Goal: Task Accomplishment & Management: Use online tool/utility

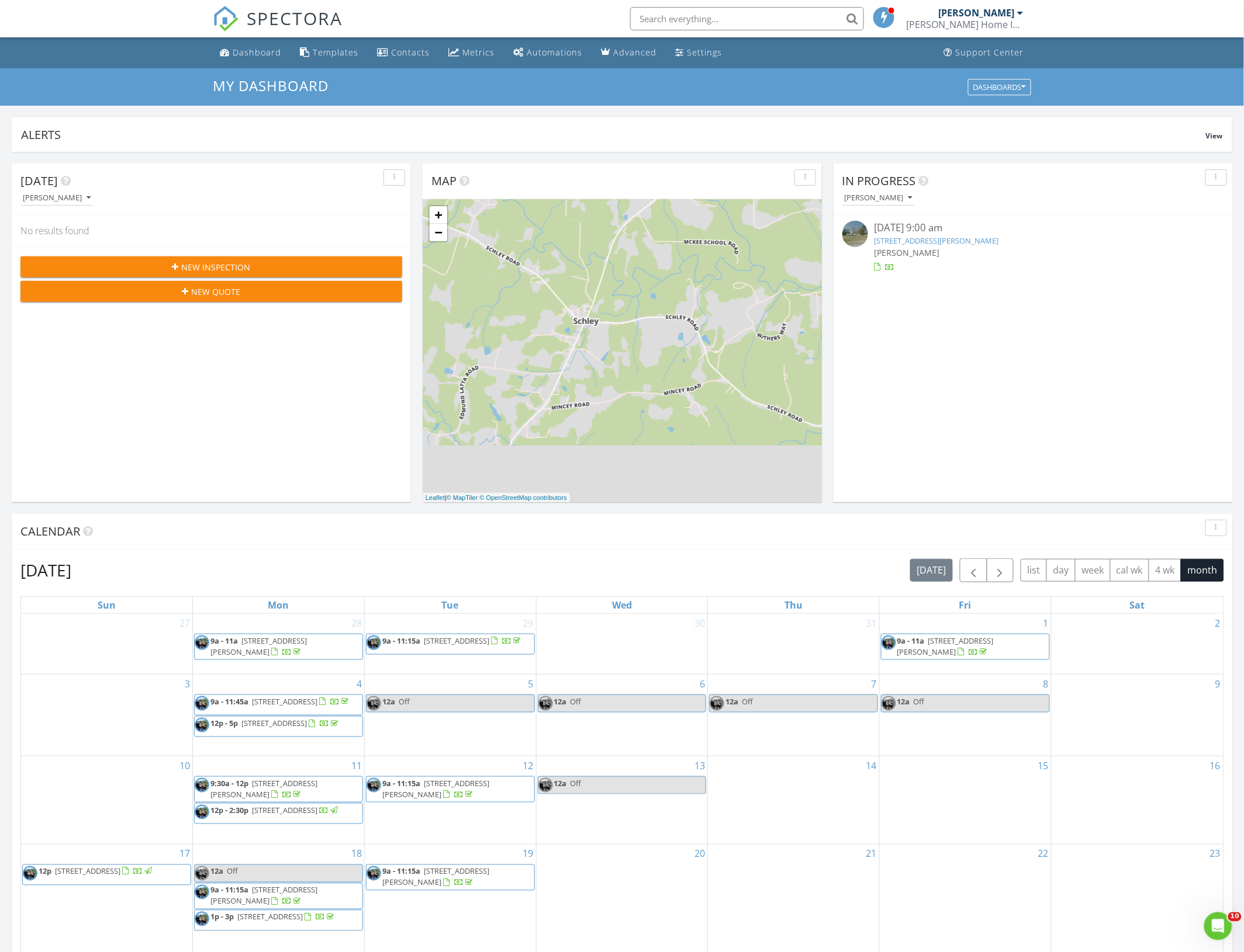
click at [924, 243] on link "350 Hamp Falkner Rd, Henderson, NC 27537" at bounding box center [936, 240] width 124 height 10
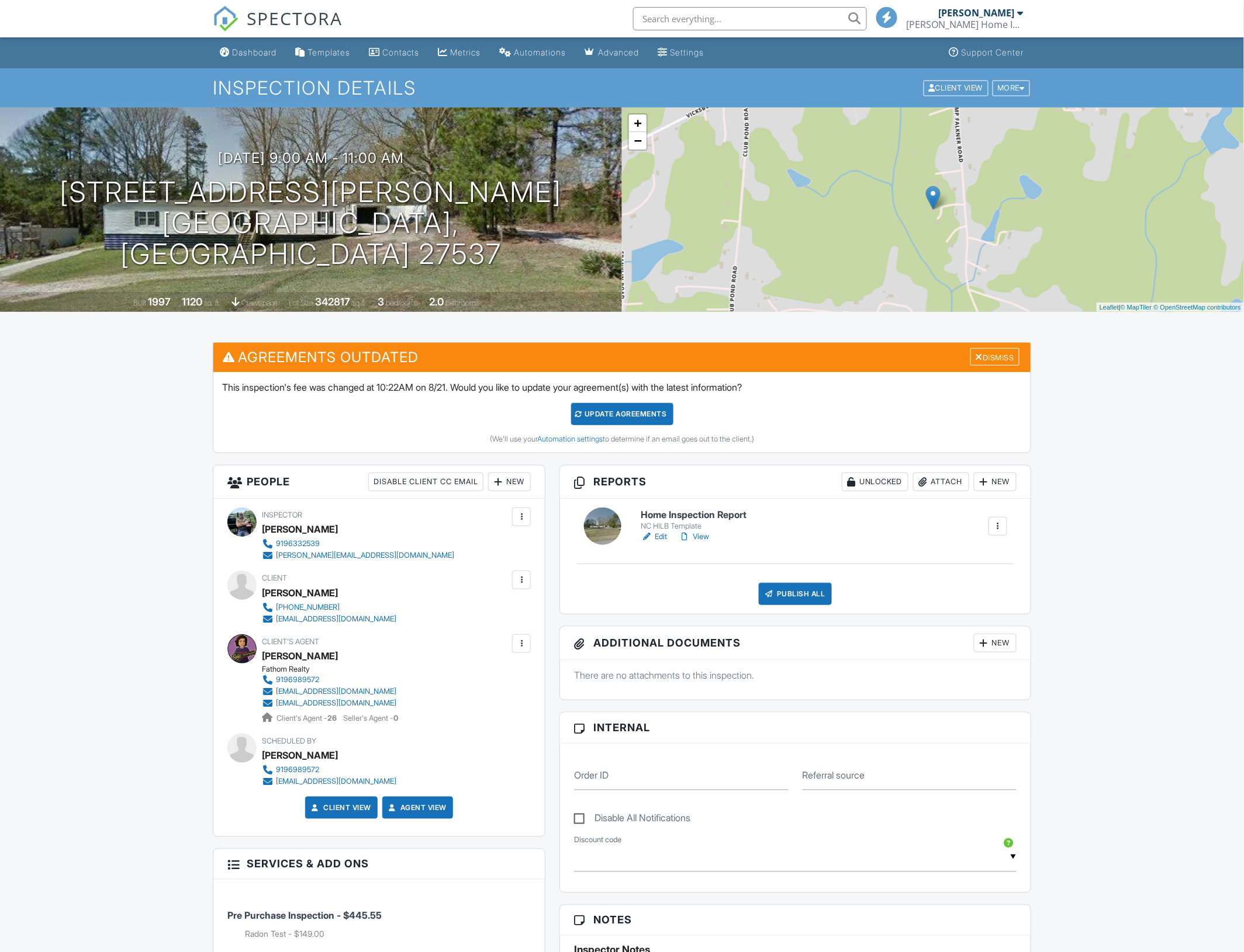
click at [663, 539] on link "Edit" at bounding box center [654, 536] width 27 height 12
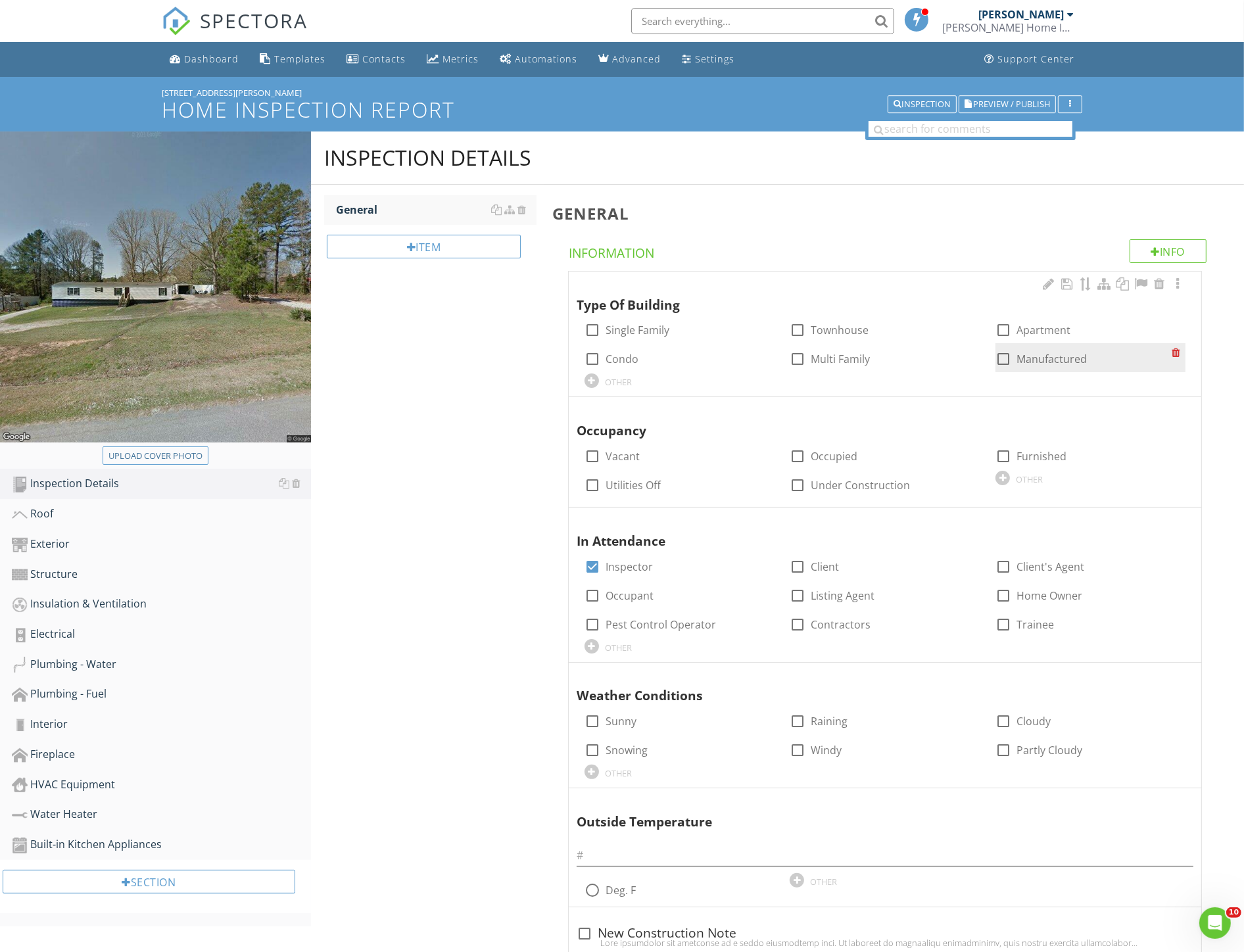
click at [1013, 356] on div at bounding box center [1003, 359] width 23 height 23
checkbox input "true"
click at [623, 457] on label "Vacant" at bounding box center [622, 456] width 34 height 14
checkbox input "true"
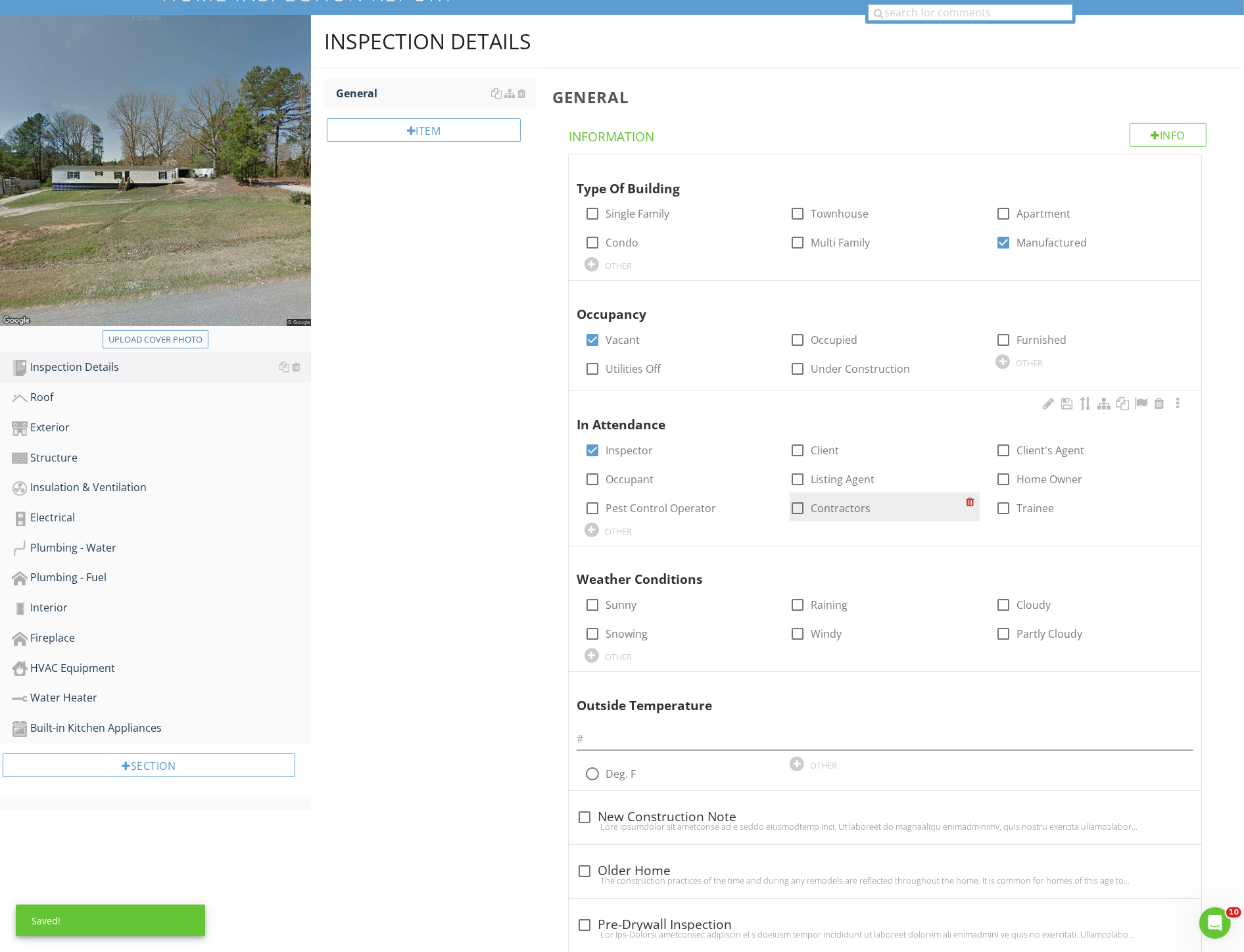
scroll to position [146, 0]
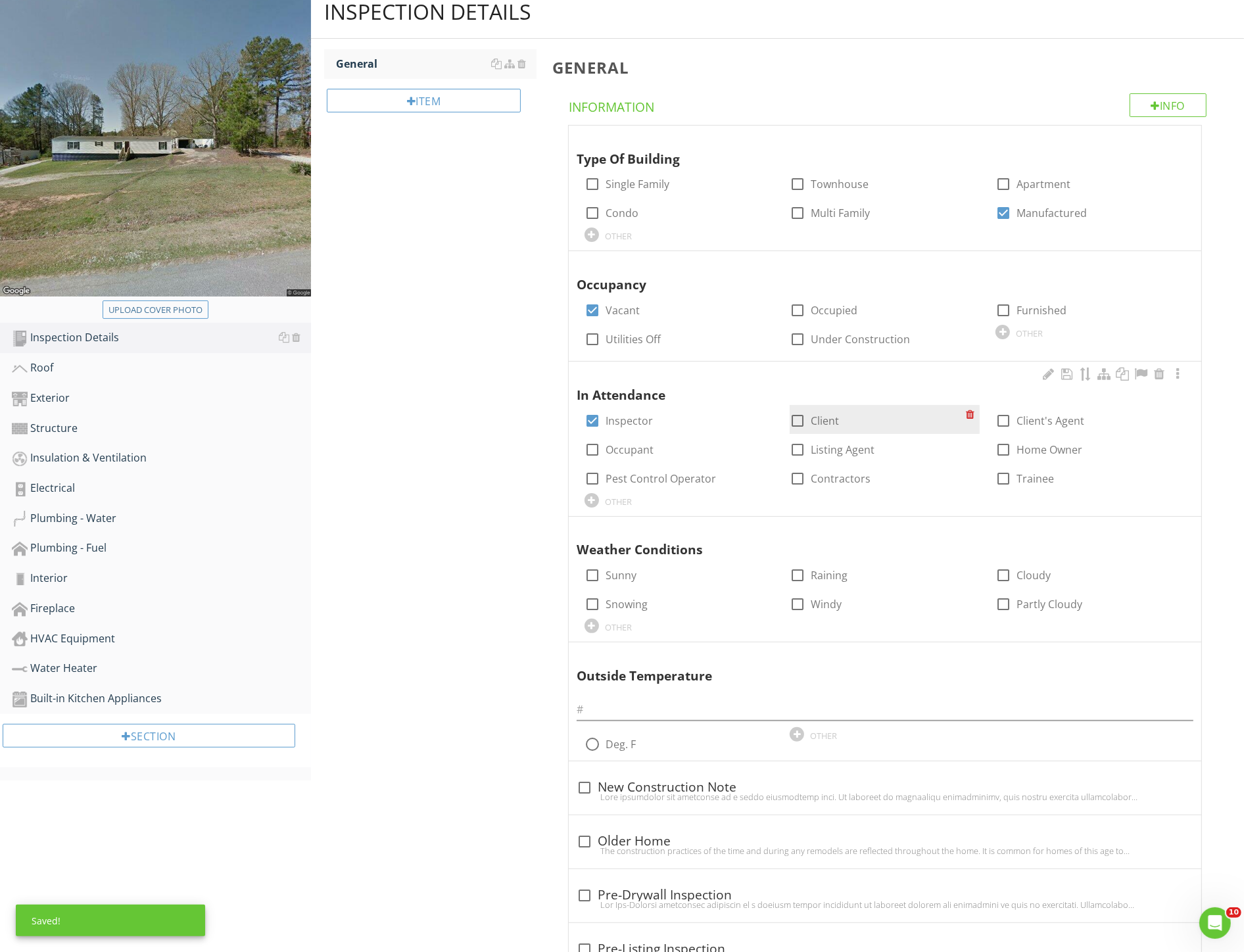
click at [806, 419] on div at bounding box center [797, 420] width 23 height 23
checkbox input "true"
click at [1017, 452] on label "Home Owner" at bounding box center [1049, 449] width 66 height 14
checkbox input "true"
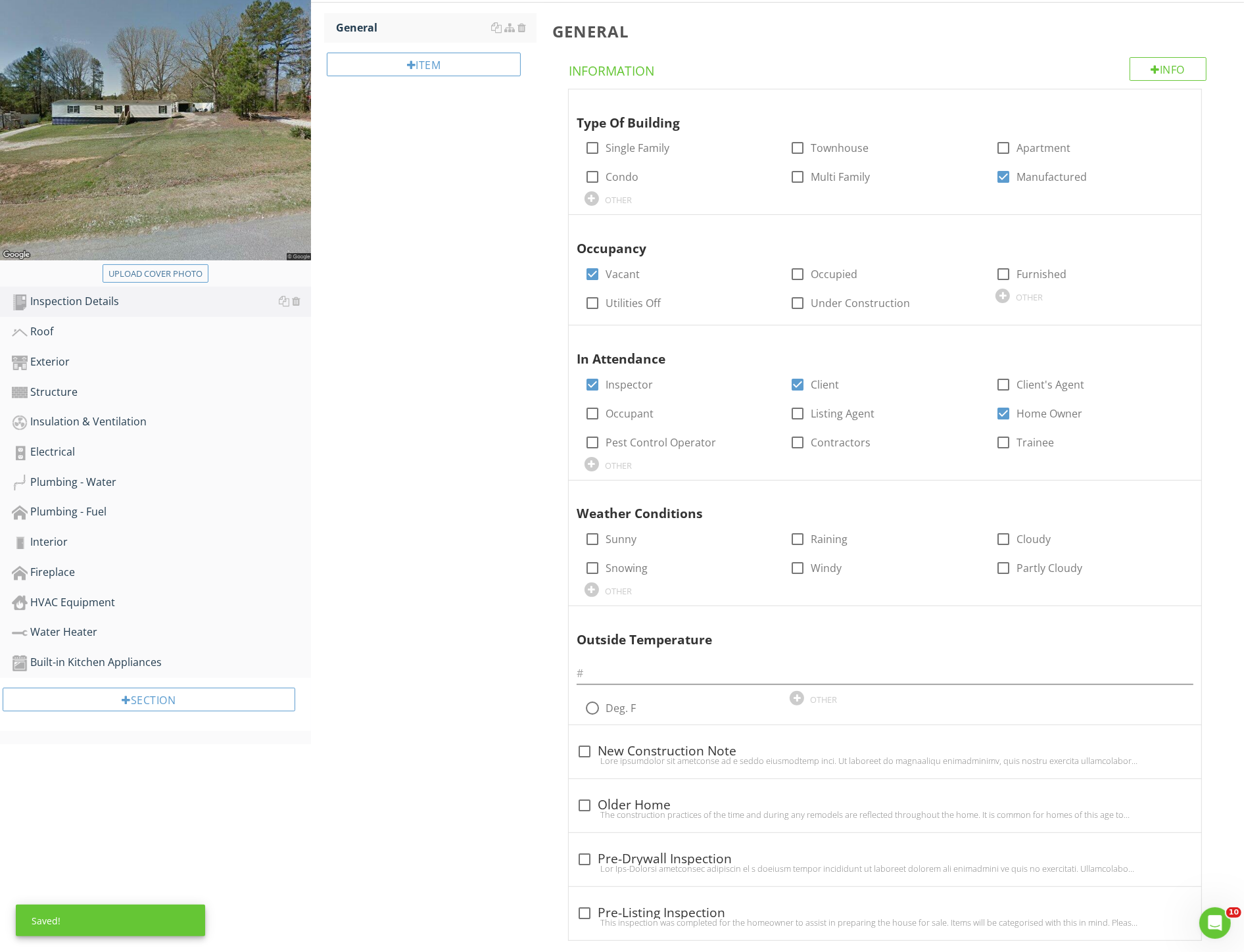
scroll to position [219, 0]
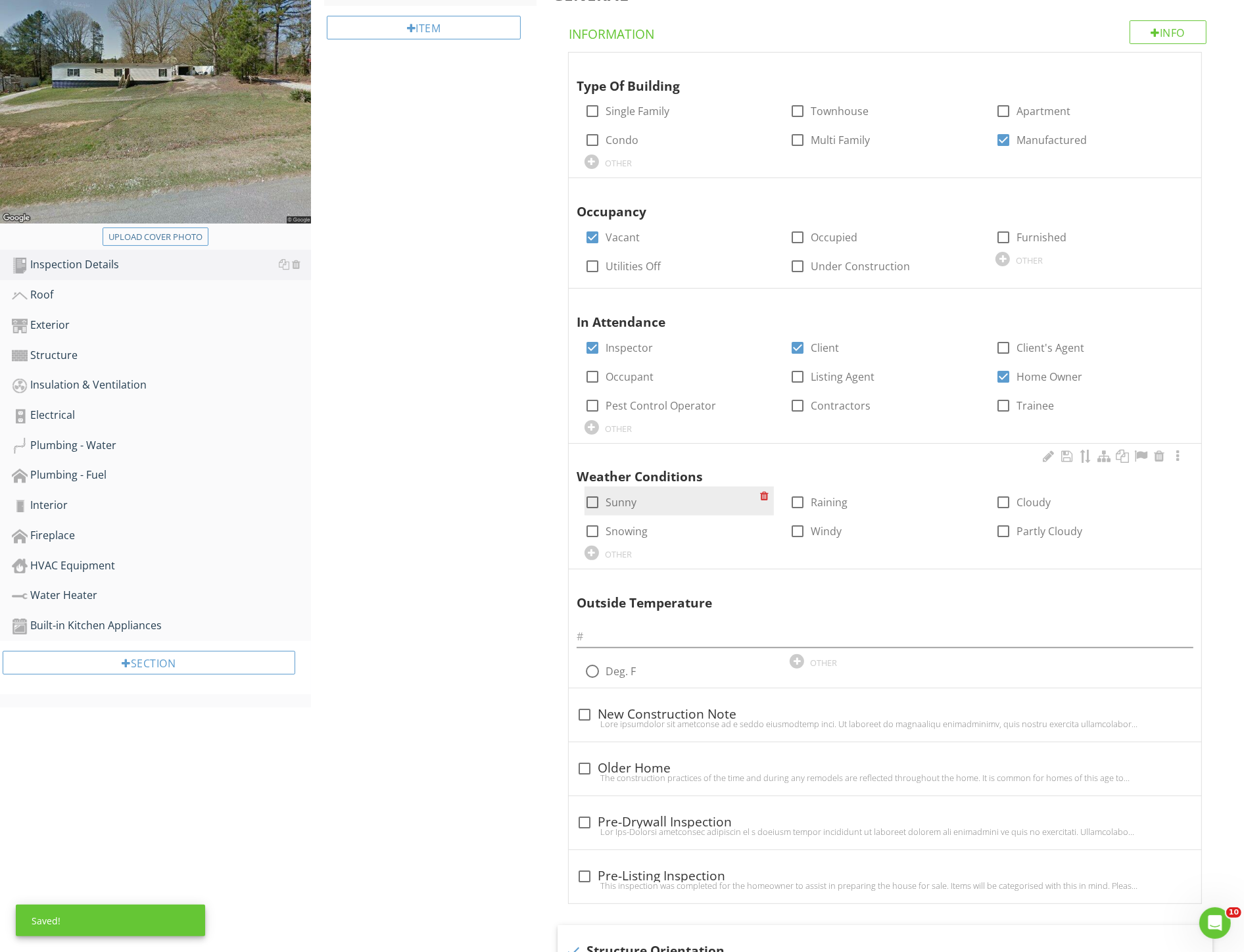
click at [617, 497] on label "Sunny" at bounding box center [621, 502] width 31 height 14
checkbox input "true"
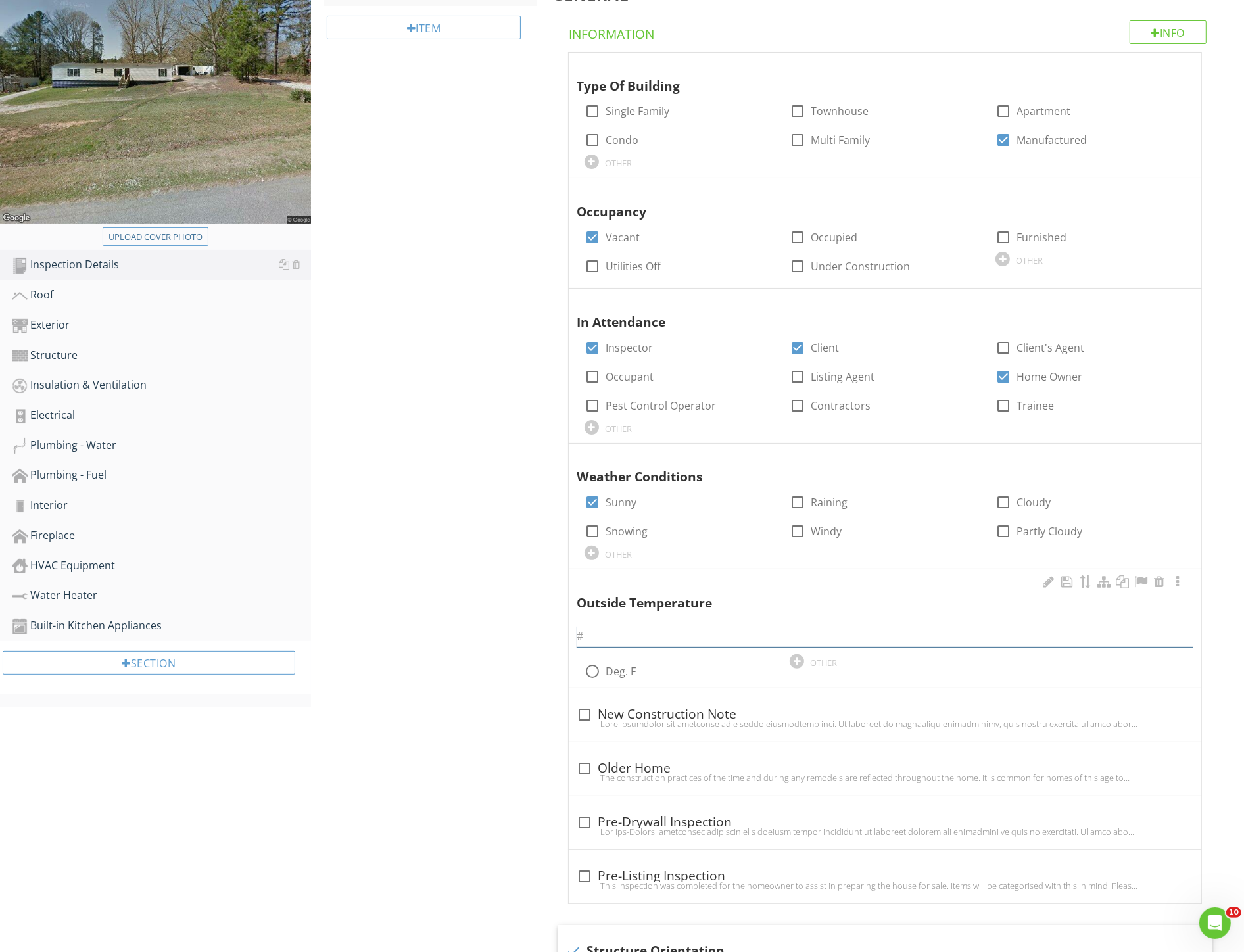
drag, startPoint x: 628, startPoint y: 639, endPoint x: 619, endPoint y: 639, distance: 9.0
click at [627, 639] on input "text" at bounding box center [884, 637] width 617 height 22
drag, startPoint x: 614, startPoint y: 639, endPoint x: 478, endPoint y: 628, distance: 136.4
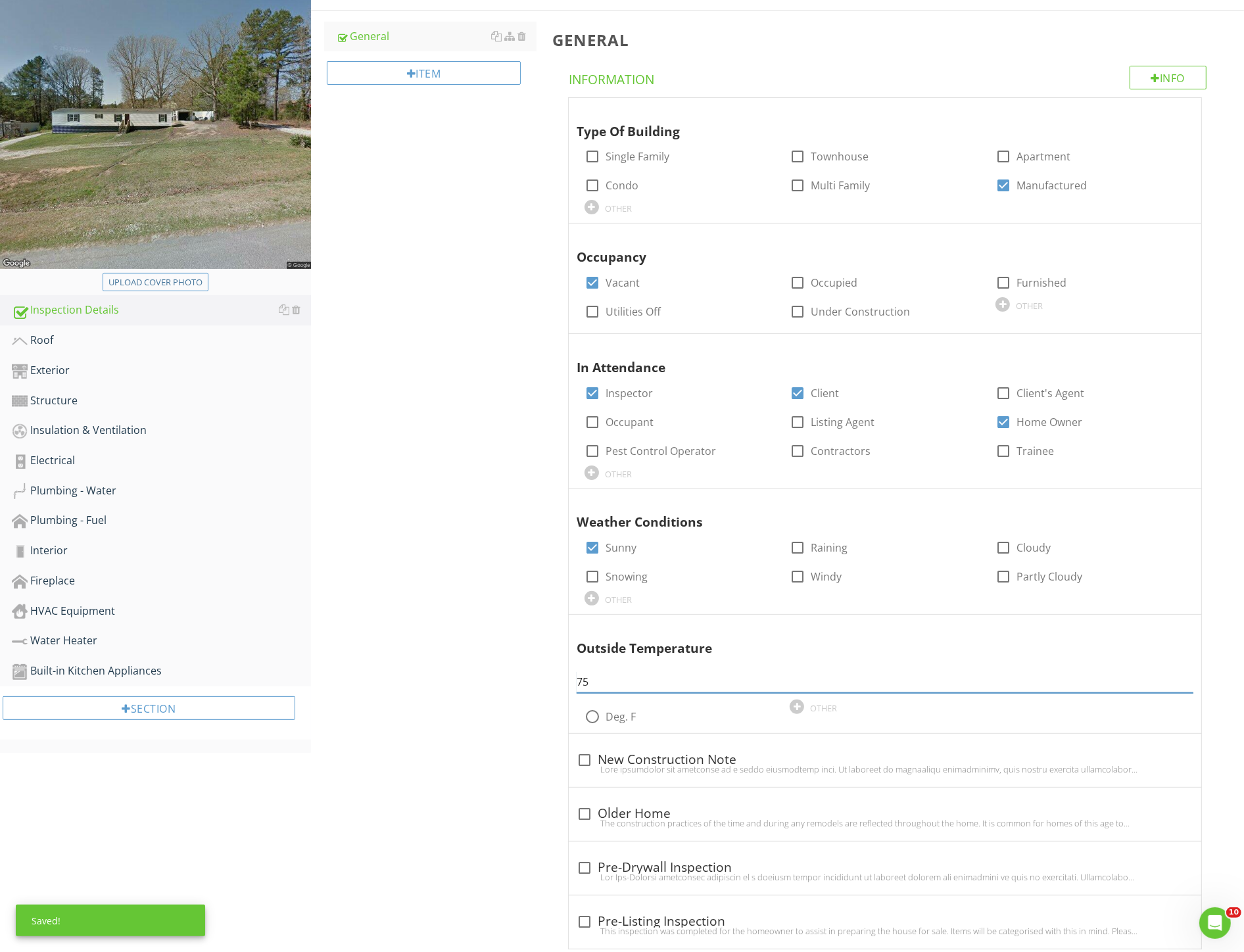
scroll to position [0, 0]
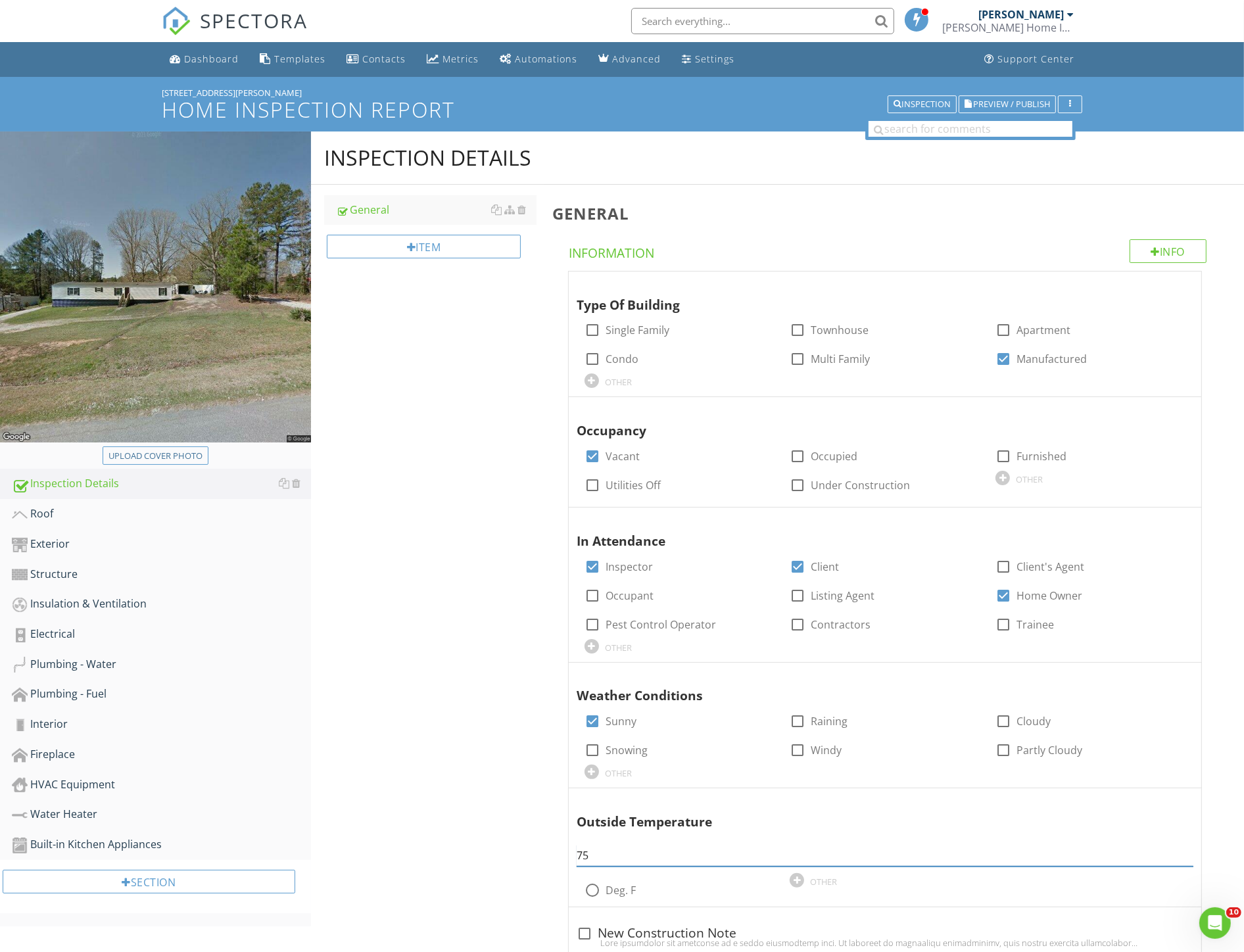
type input "75"
click at [54, 519] on div "Roof" at bounding box center [161, 514] width 299 height 17
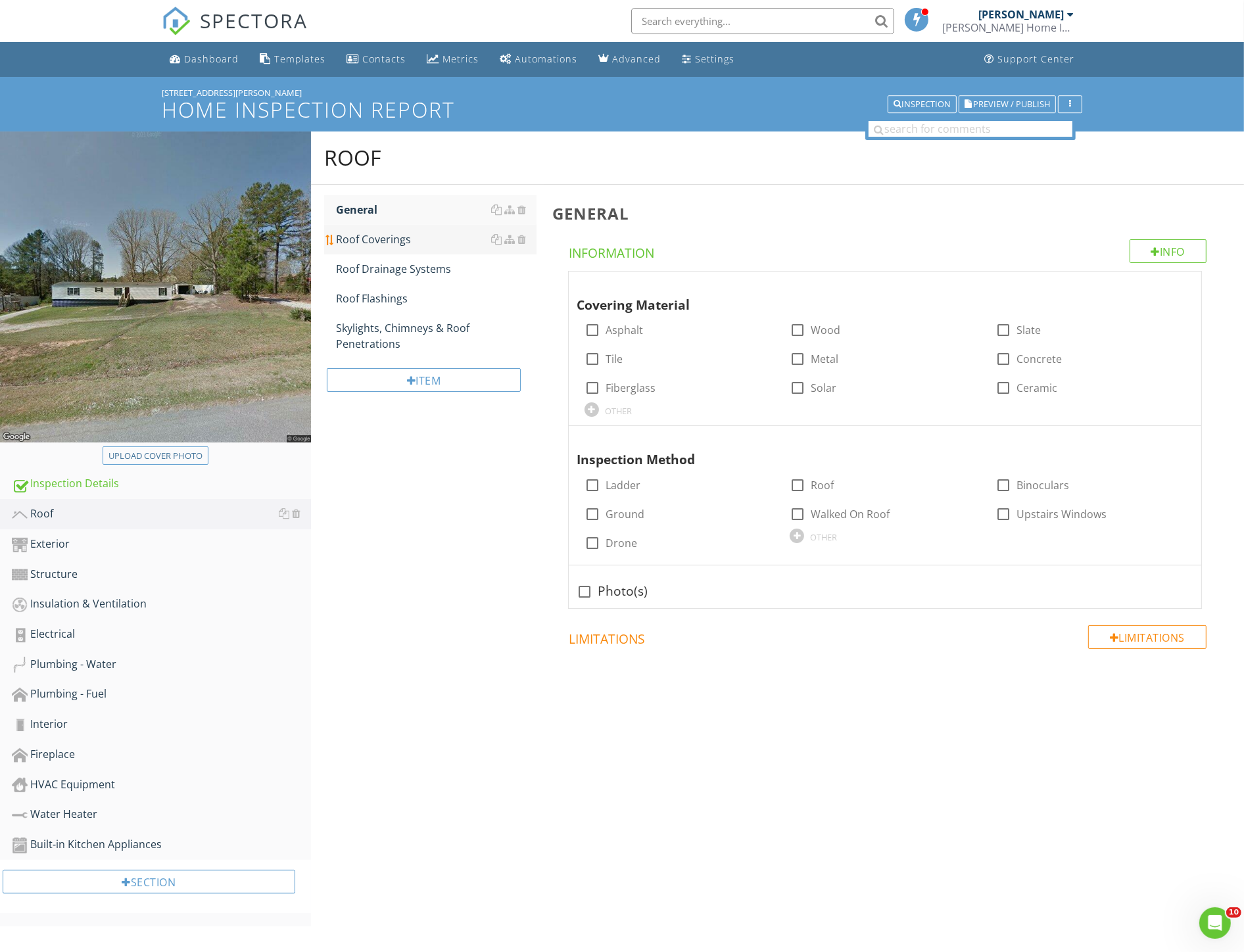
click at [395, 239] on div "Roof Coverings" at bounding box center [436, 238] width 201 height 15
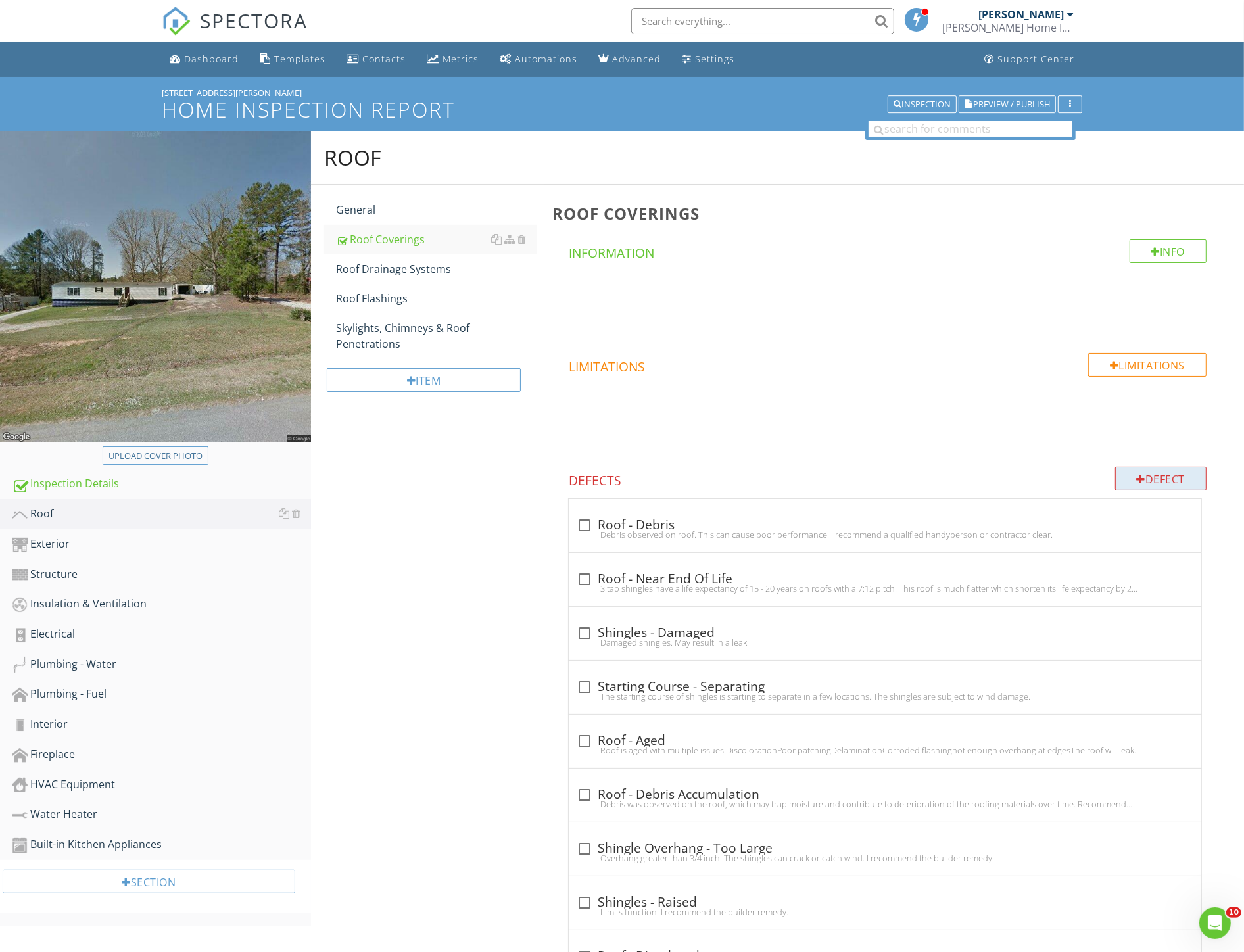
click at [1160, 473] on div "Defect" at bounding box center [1161, 479] width 92 height 23
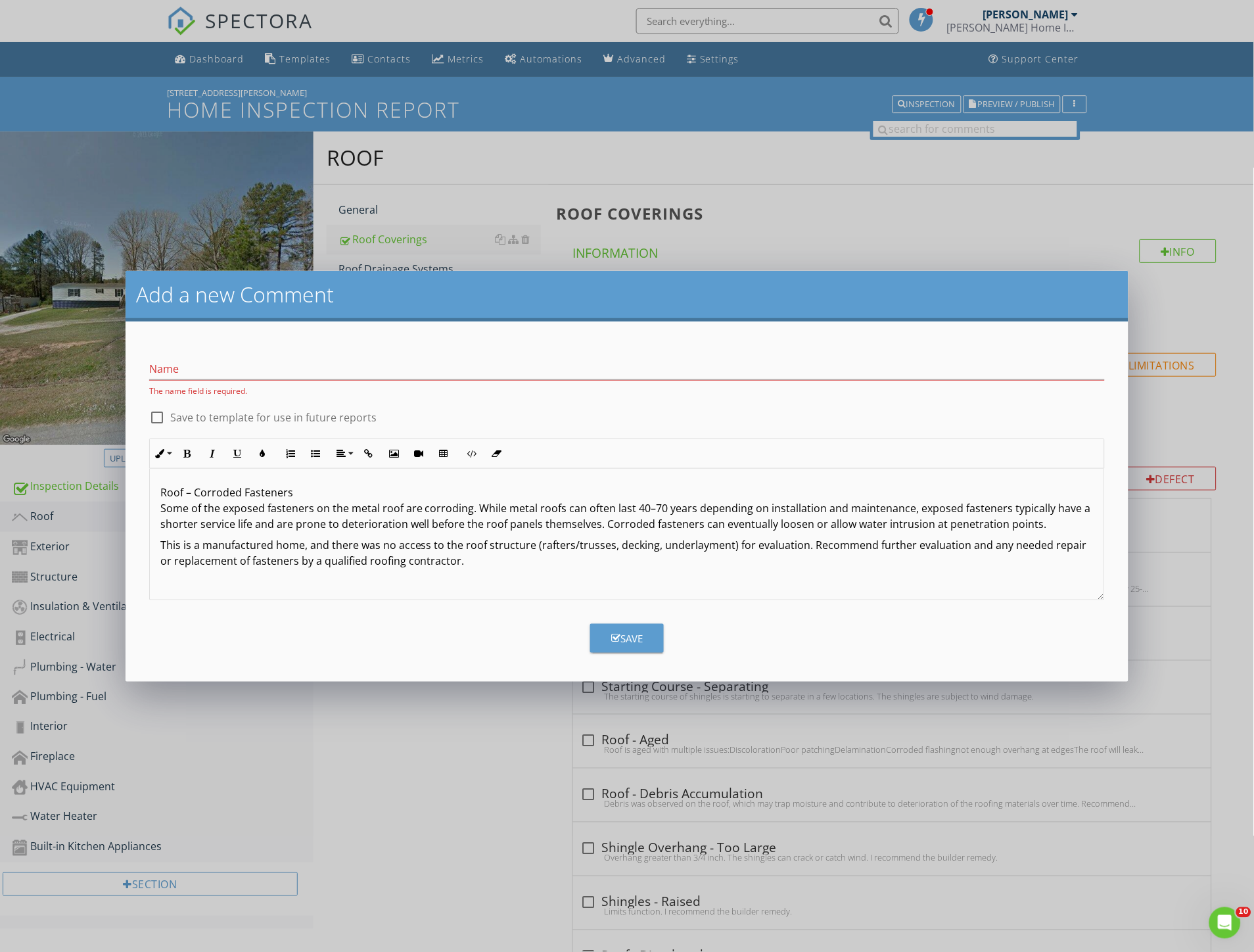
click at [330, 478] on div "Roof – Corroded Fasteners Some of the exposed fasteners on the metal roof are c…" at bounding box center [627, 535] width 955 height 132
click at [329, 478] on div "Roof – Corroded Fasteners Some of the exposed fasteners on the metal roof are c…" at bounding box center [627, 535] width 955 height 132
drag, startPoint x: 293, startPoint y: 491, endPoint x: 143, endPoint y: 490, distance: 150.0
click at [143, 490] on div "Inline Style XLarge Large Normal Small Light Small/Light Bold Italic Underline …" at bounding box center [627, 518] width 972 height 162
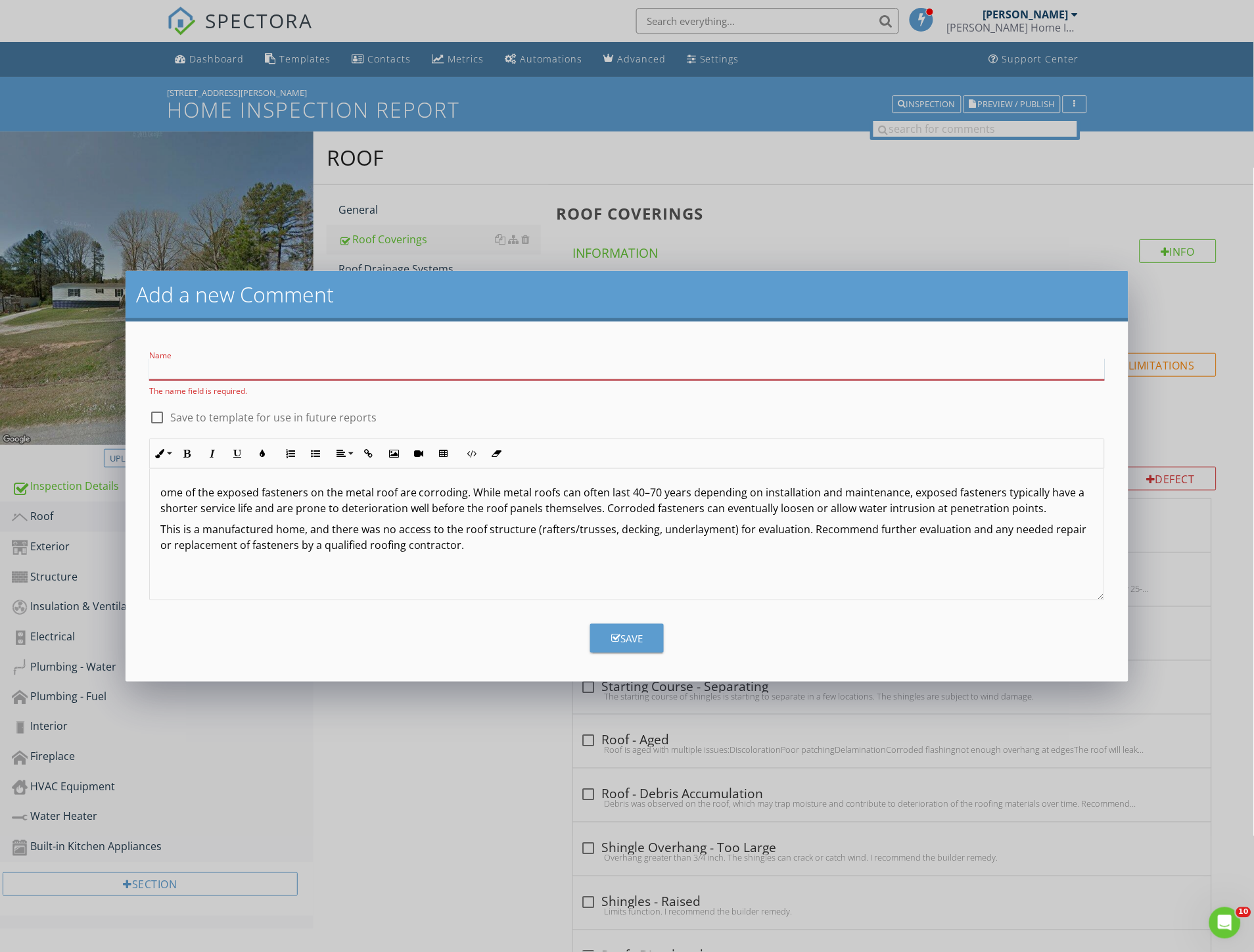
click at [199, 359] on input "Name" at bounding box center [627, 369] width 956 height 22
paste input "Roof – Corroded Fasteners"
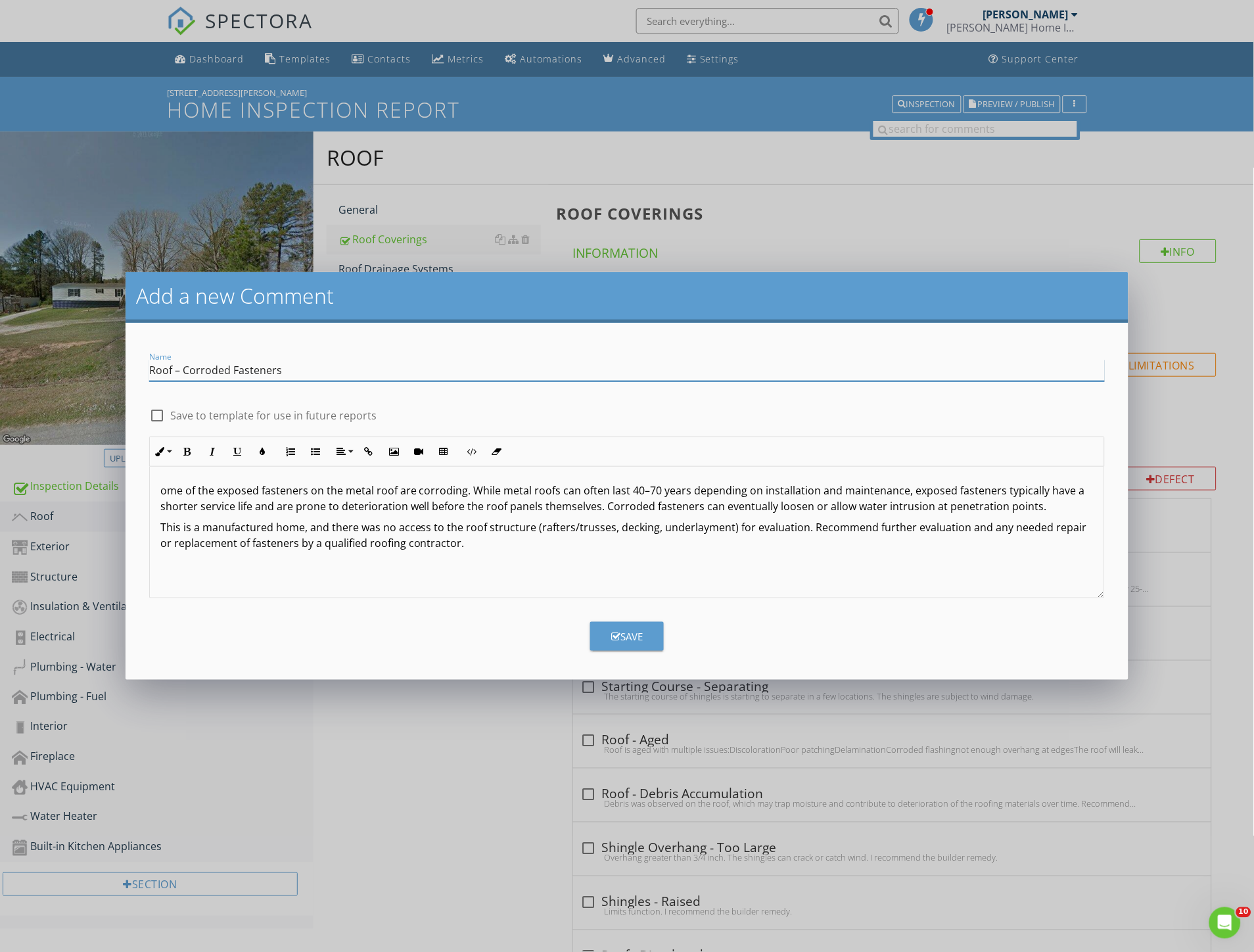
type input "Roof – Corroded Fasteners"
click at [161, 489] on p "ome of the exposed fasteners on the metal roof are corroding. While metal roofs…" at bounding box center [627, 498] width 933 height 32
click at [641, 641] on div "Save" at bounding box center [627, 636] width 32 height 15
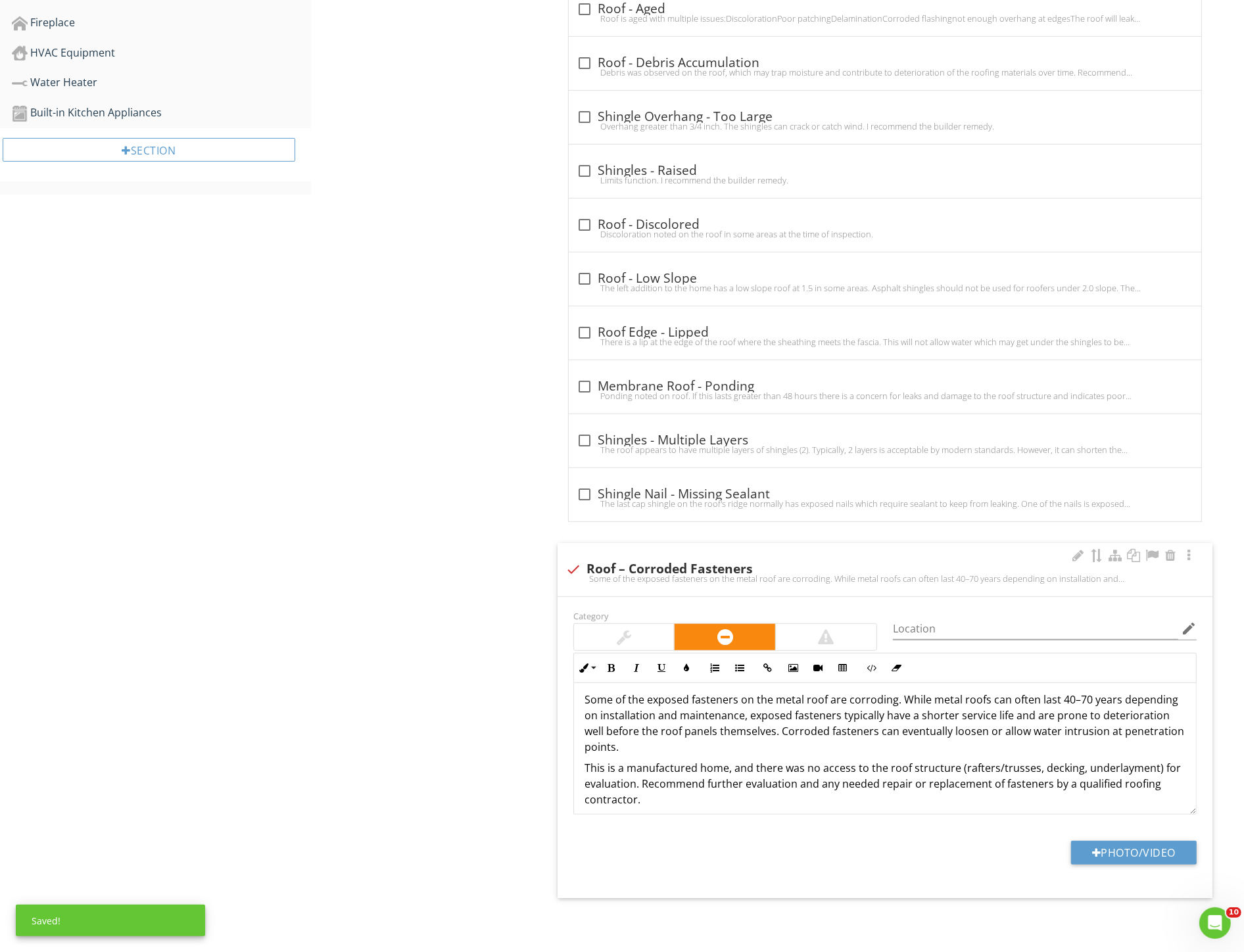
scroll to position [16, 0]
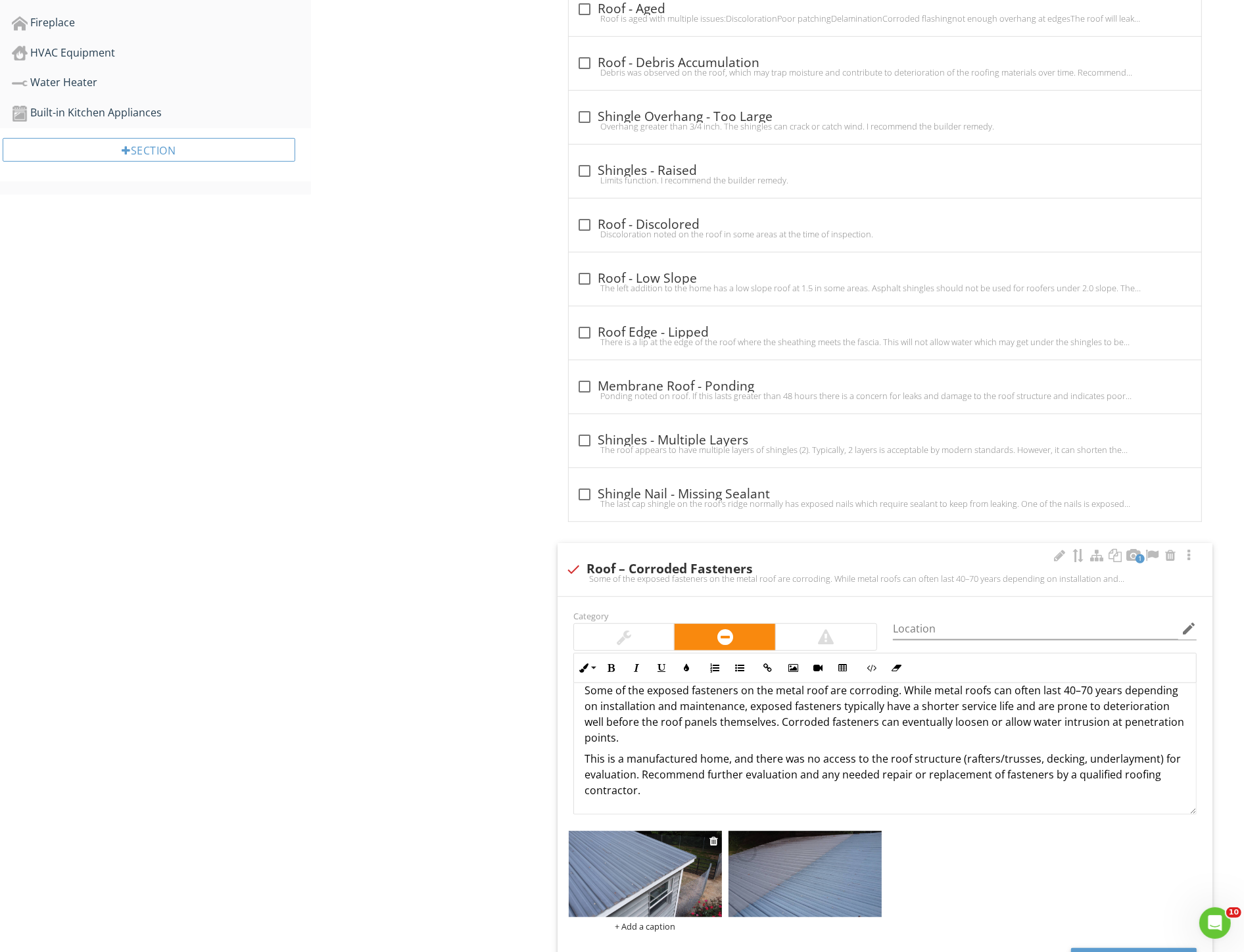
click at [660, 891] on img at bounding box center [645, 873] width 154 height 86
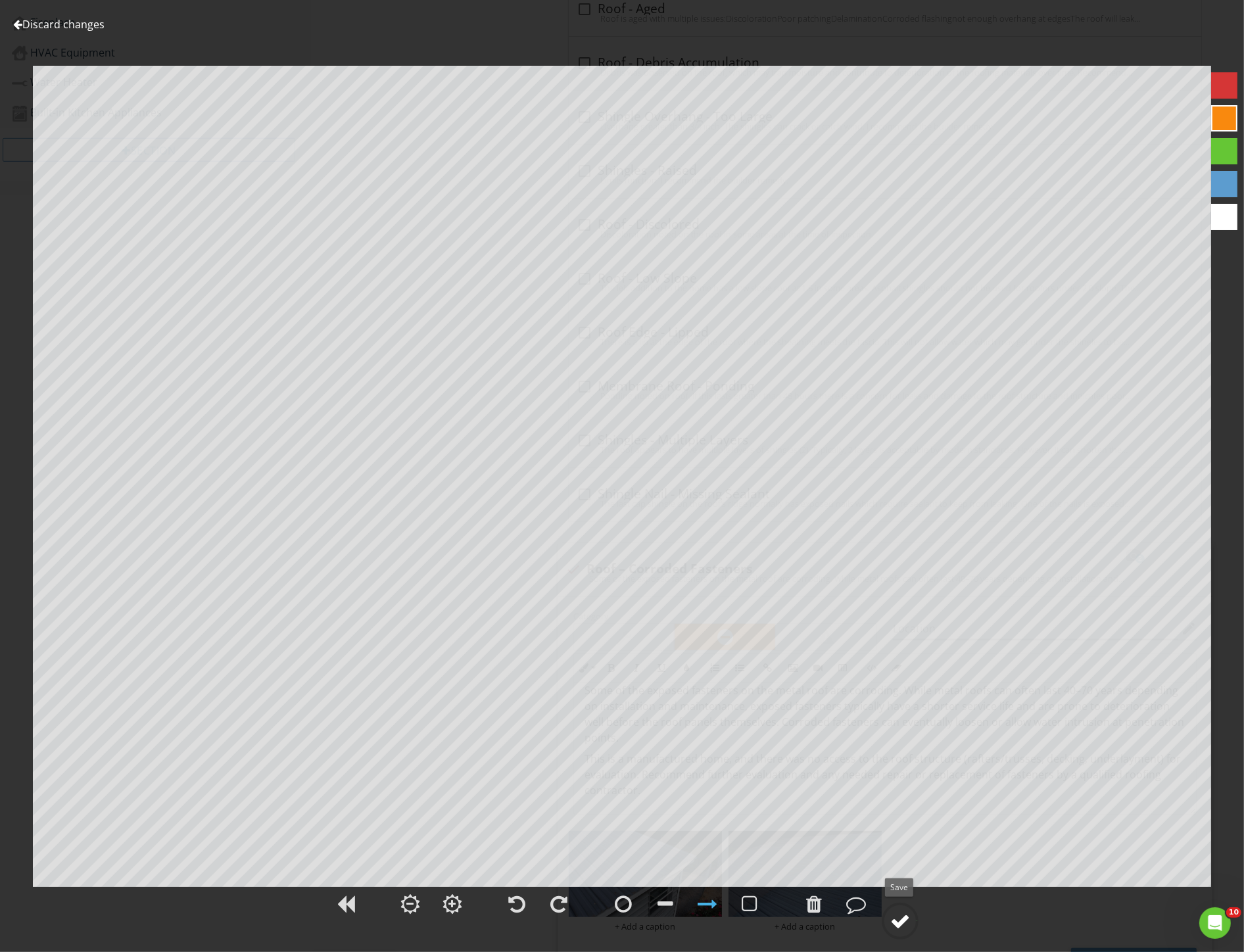
click at [902, 916] on div at bounding box center [900, 921] width 20 height 20
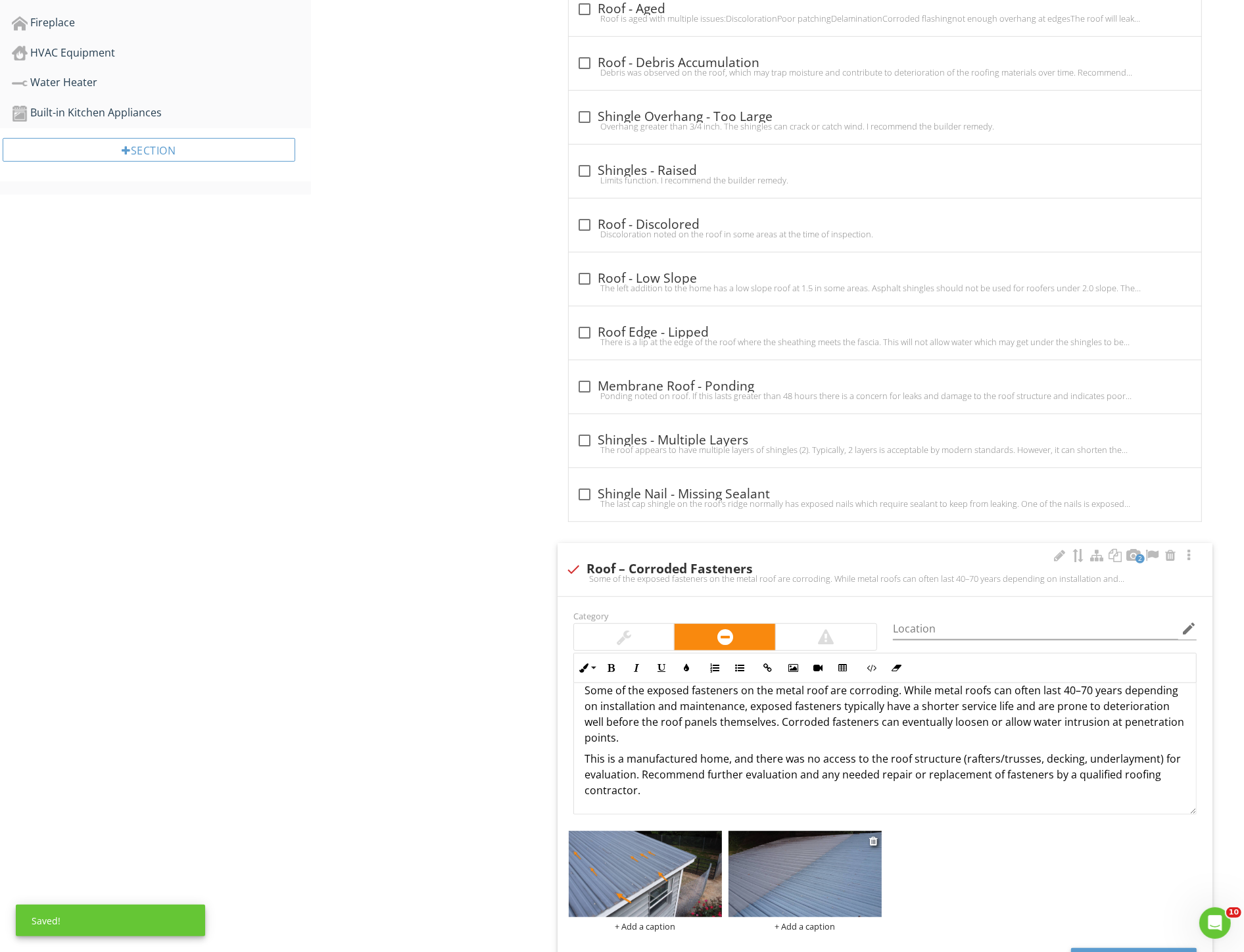
click at [813, 876] on img at bounding box center [805, 873] width 154 height 86
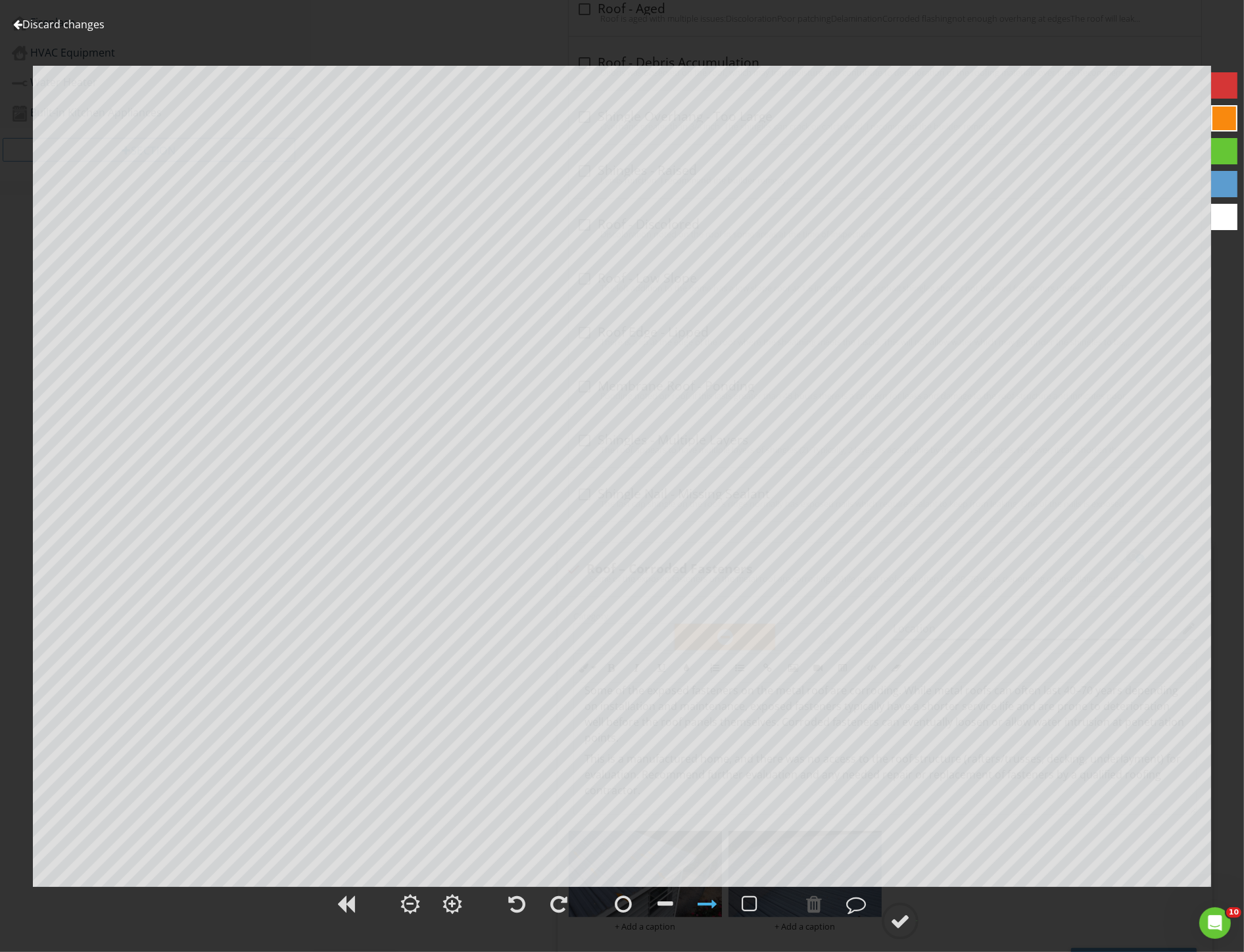
click at [46, 28] on link "Discard changes" at bounding box center [59, 24] width 91 height 14
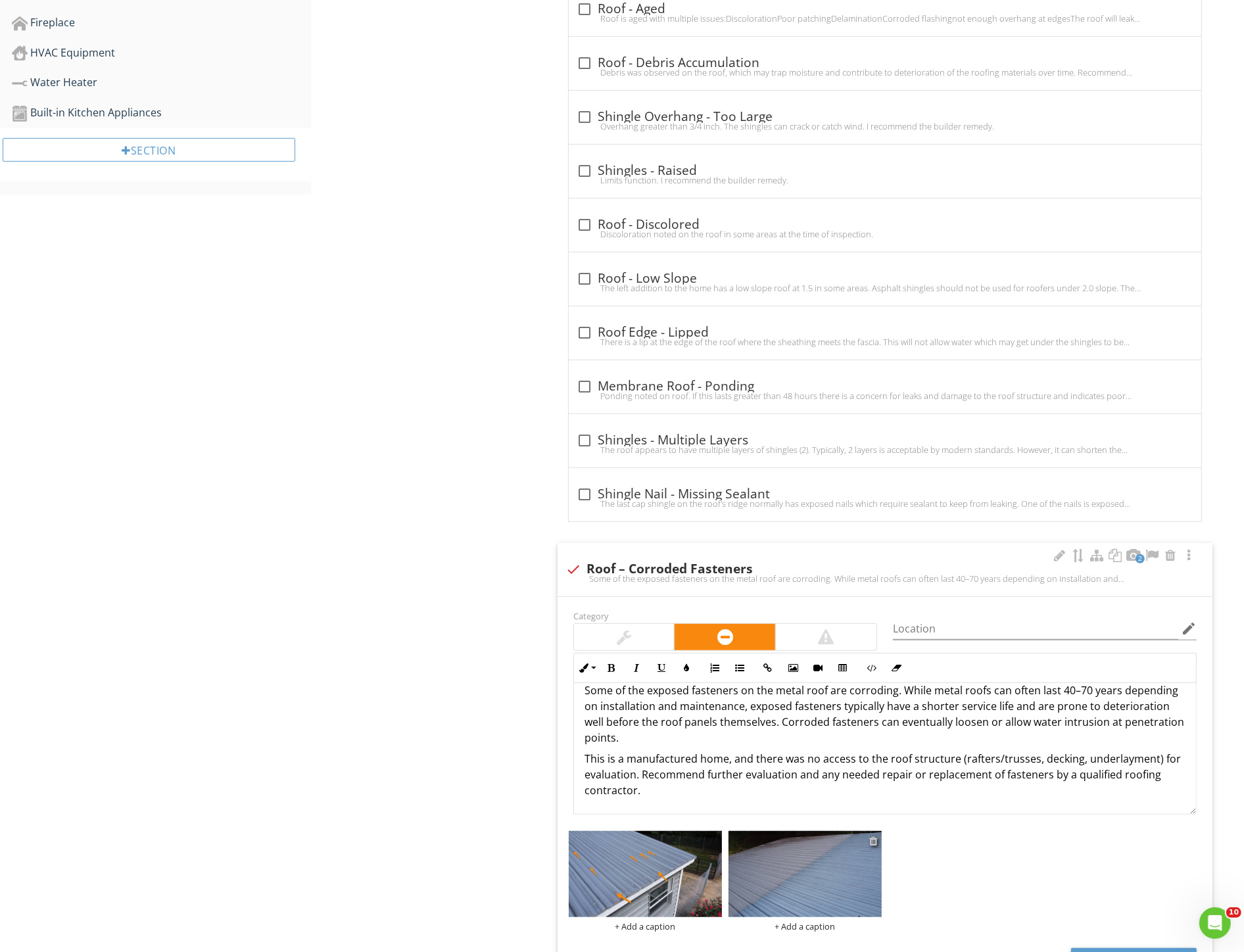
click at [873, 843] on div at bounding box center [873, 841] width 8 height 11
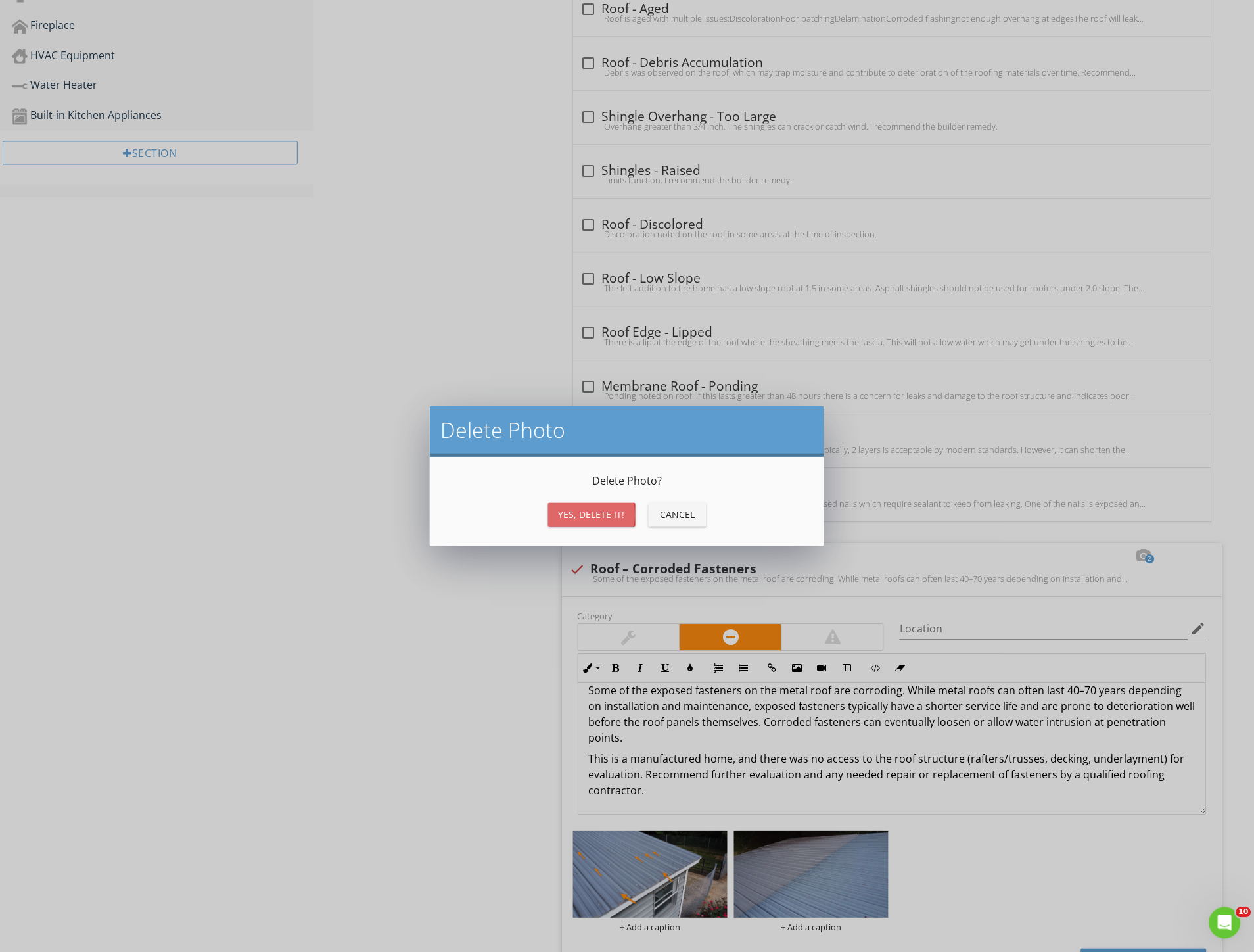
click at [596, 510] on div "Yes, Delete it!" at bounding box center [592, 514] width 66 height 14
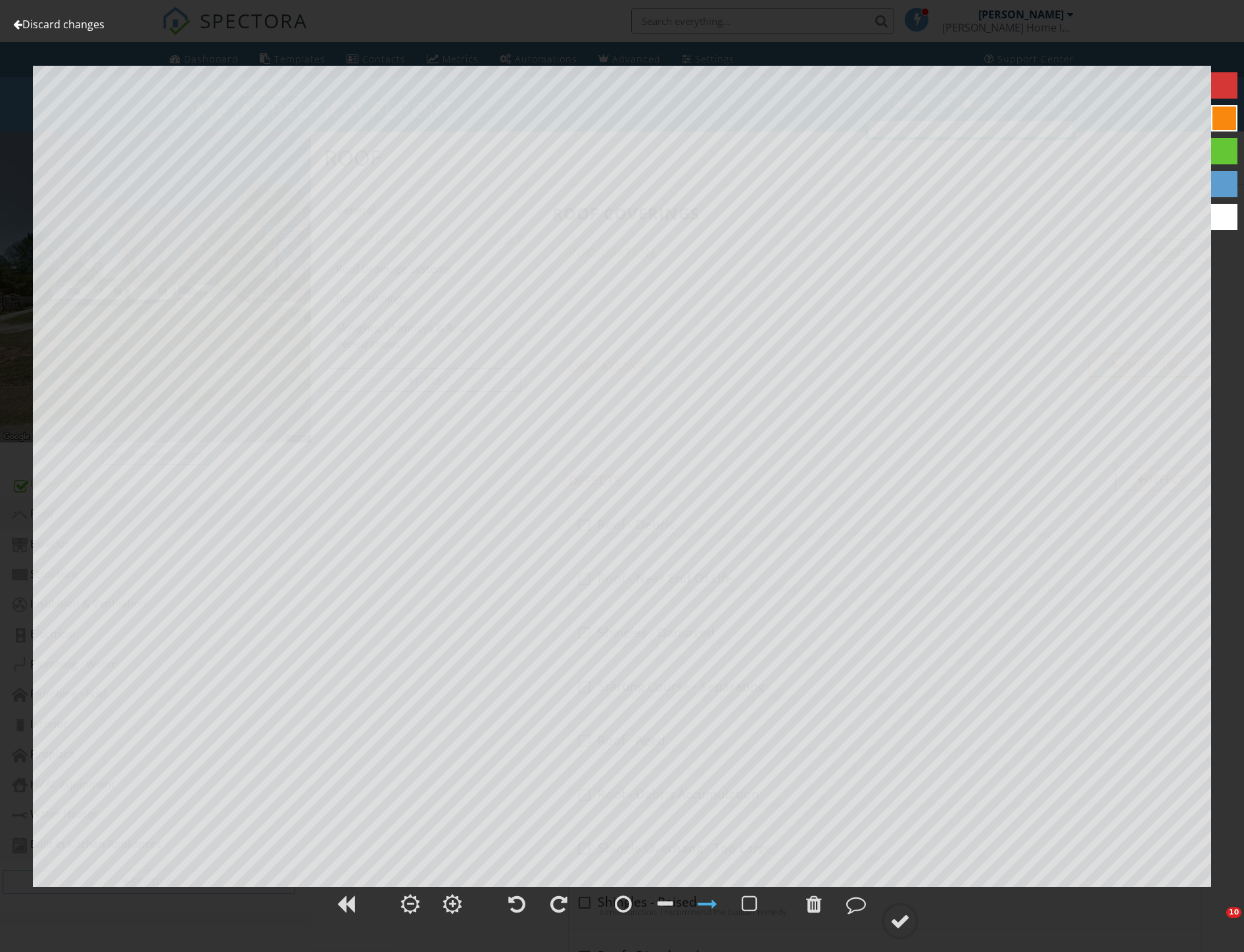
scroll to position [732, 0]
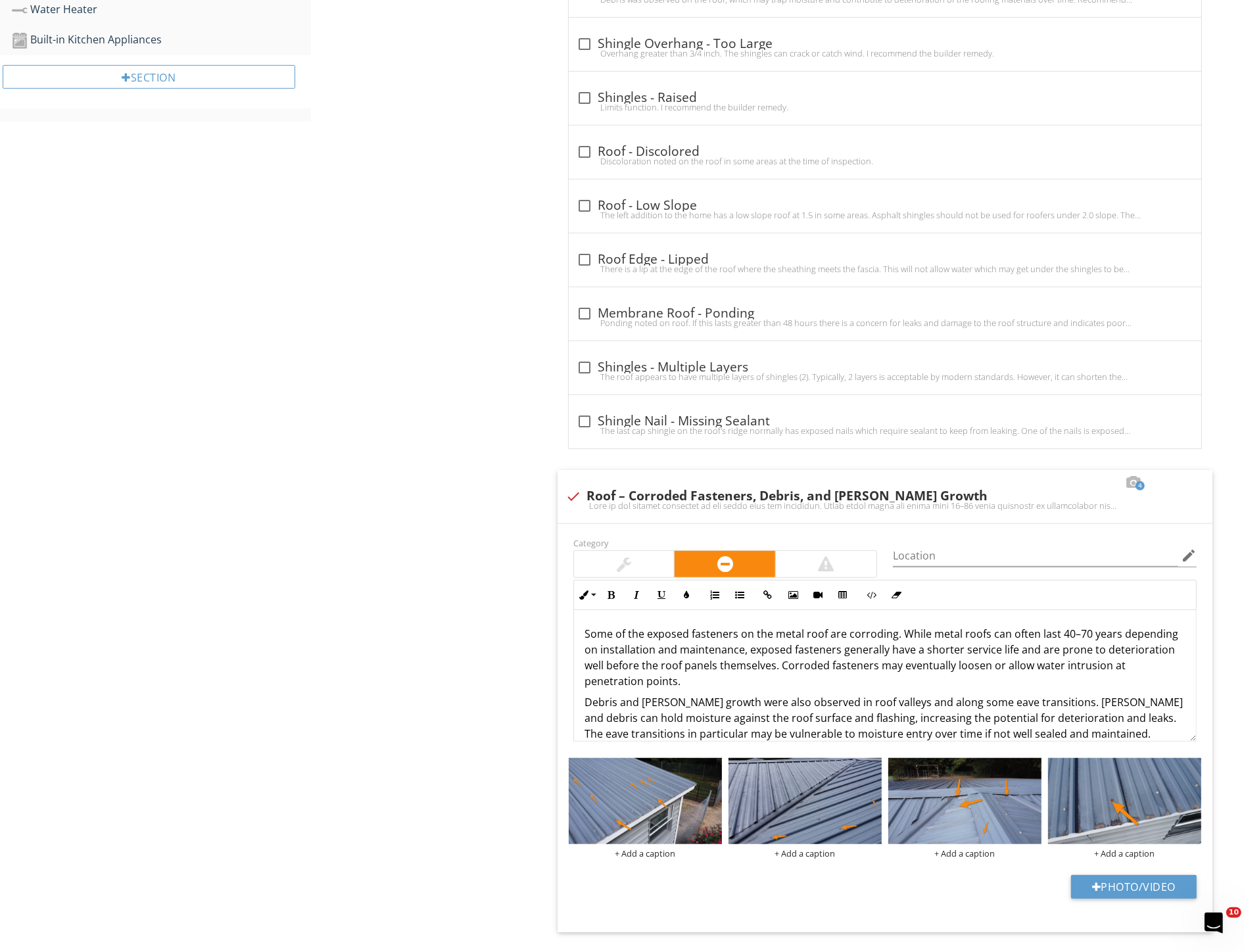
scroll to position [69, 0]
